Goal: Task Accomplishment & Management: Manage account settings

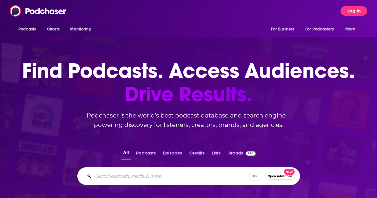
click at [350, 11] on button "Log In" at bounding box center [354, 10] width 27 height 9
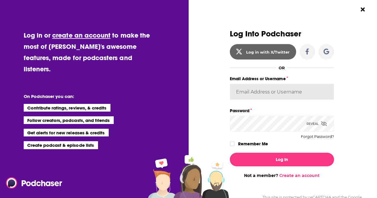
type input "[PERSON_NAME].[PERSON_NAME]"
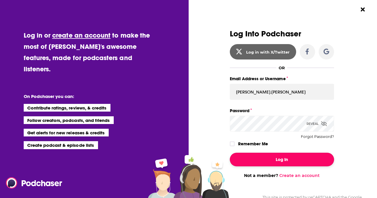
click at [279, 161] on button "Log In" at bounding box center [282, 160] width 104 height 14
click at [265, 154] on button "Dialog" at bounding box center [282, 160] width 104 height 14
click at [268, 155] on button "Dialog" at bounding box center [282, 160] width 104 height 14
click at [265, 158] on button "Dialog" at bounding box center [282, 160] width 104 height 14
